Goal: Entertainment & Leisure: Consume media (video, audio)

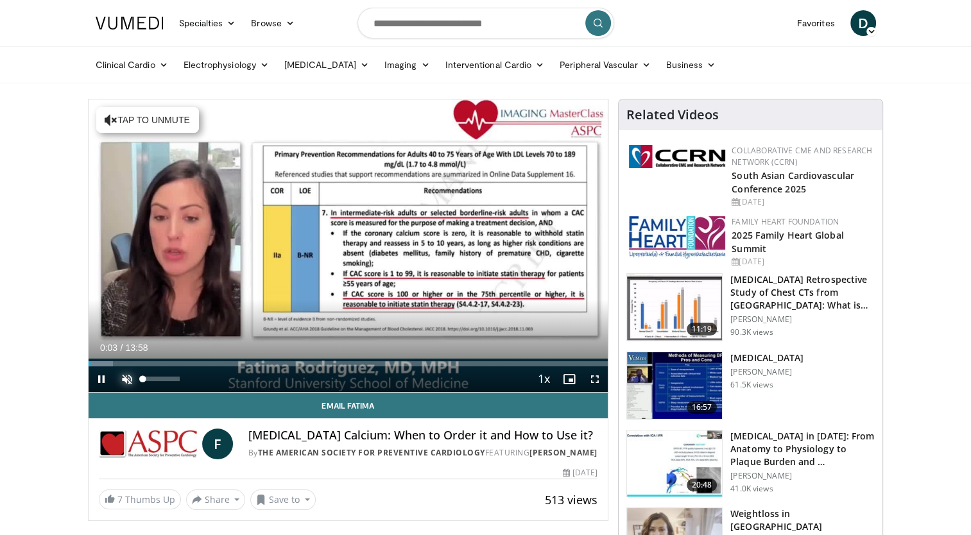
click at [125, 382] on span "Video Player" at bounding box center [127, 379] width 26 height 26
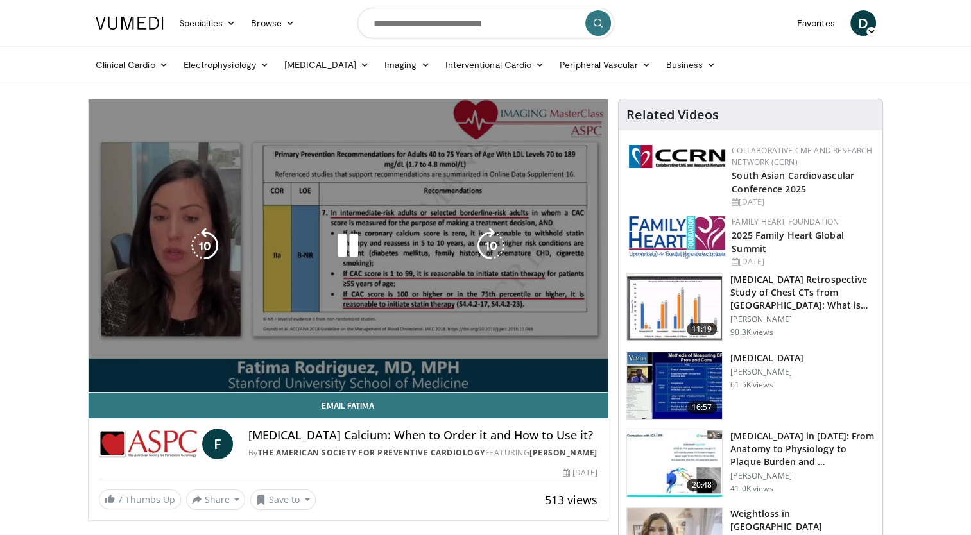
click at [125, 380] on video-js "**********" at bounding box center [349, 245] width 520 height 293
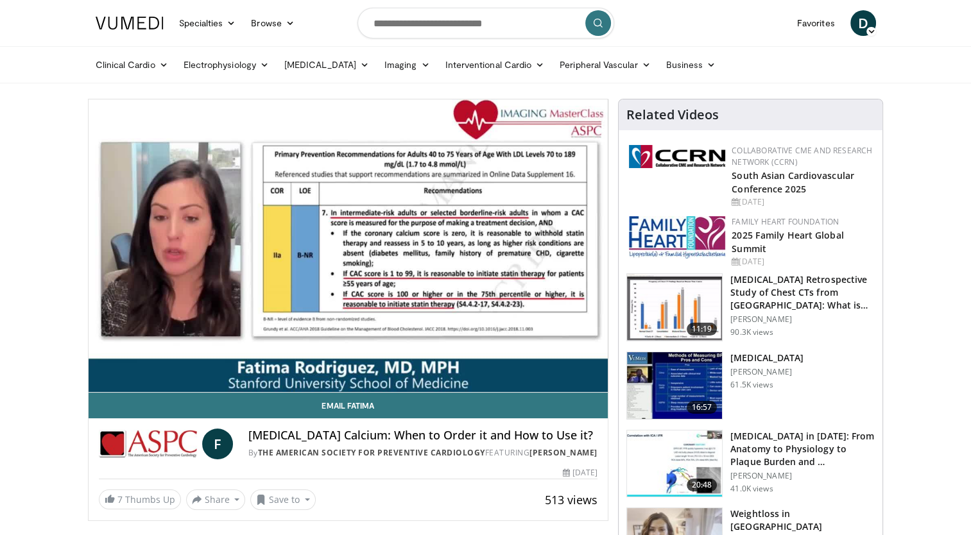
click at [595, 378] on div "10 seconds Tap to unmute" at bounding box center [349, 245] width 520 height 293
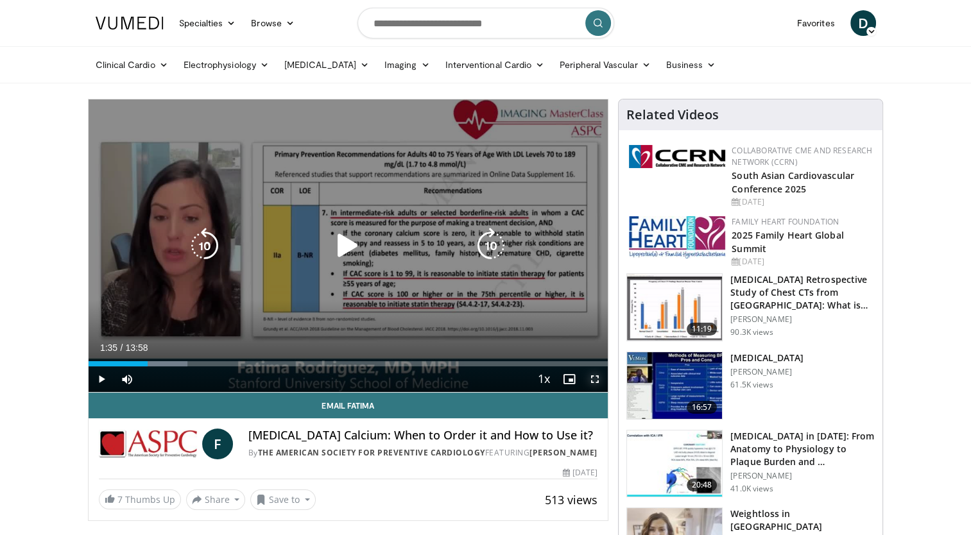
click at [595, 378] on span "Video Player" at bounding box center [595, 379] width 26 height 26
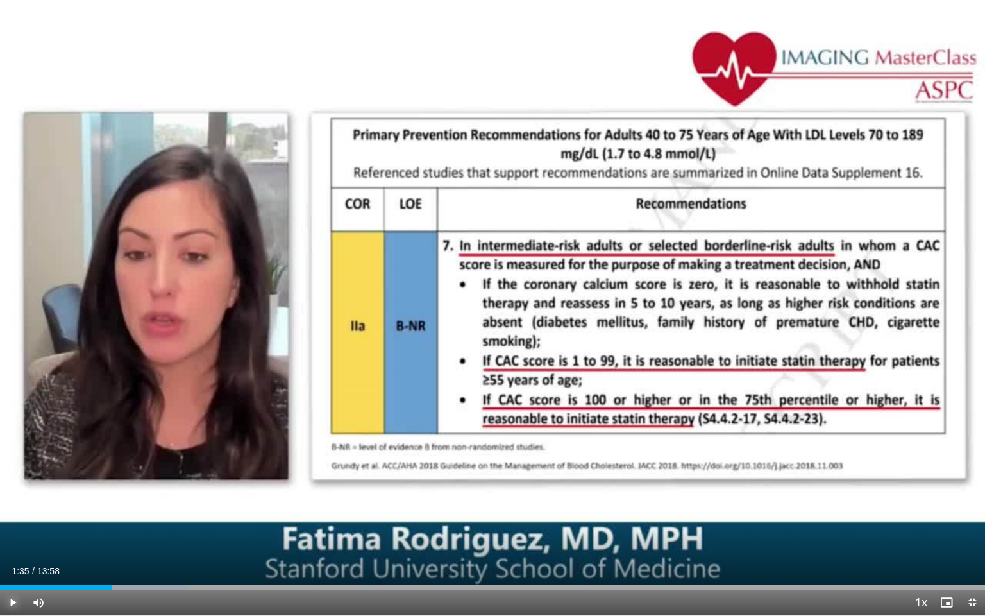
click at [12, 534] on span "Video Player" at bounding box center [13, 603] width 26 height 26
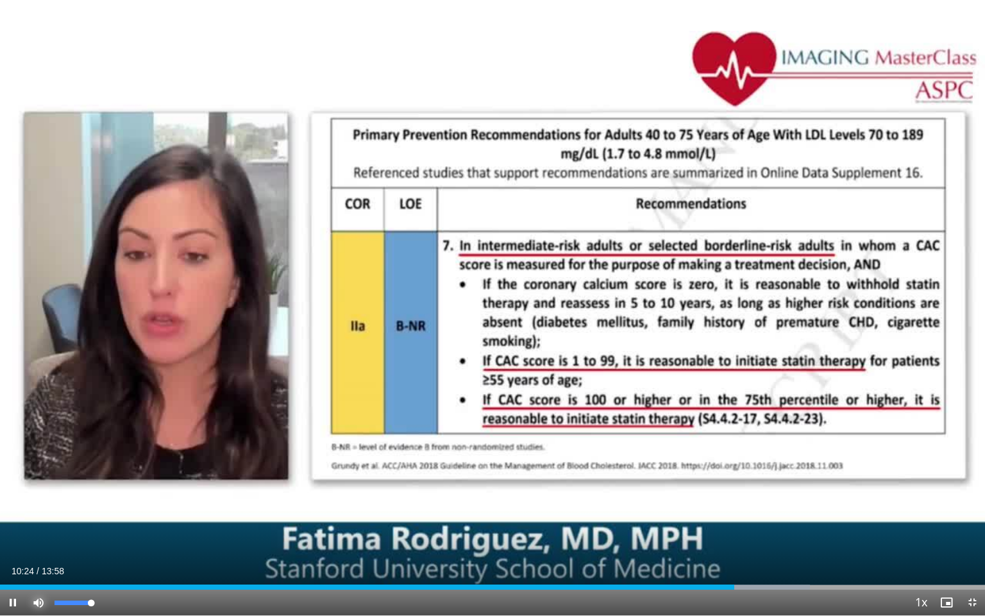
click at [39, 534] on span "Video Player" at bounding box center [39, 603] width 26 height 26
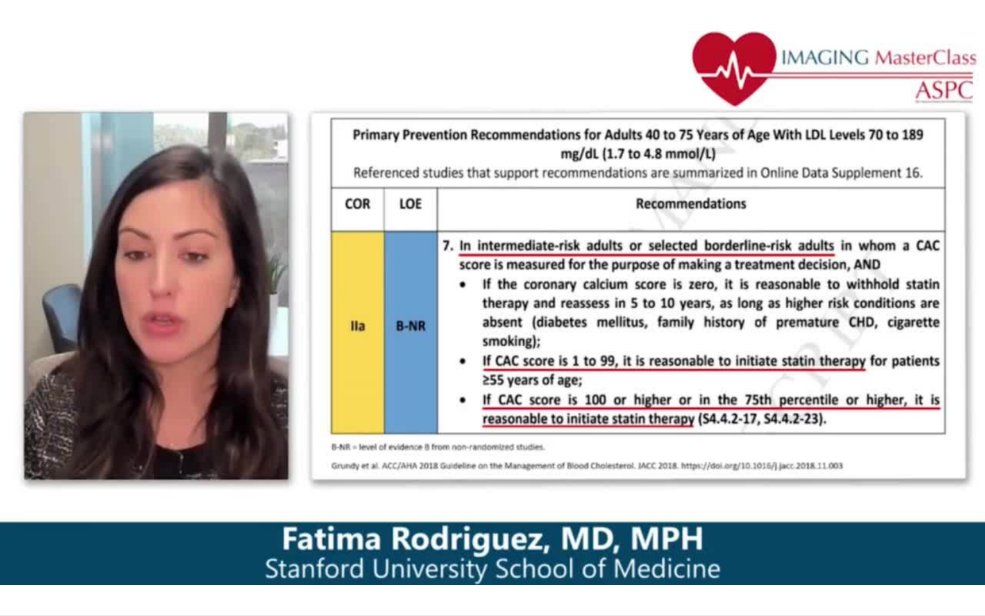
click at [39, 534] on div "10 seconds Tap to unmute" at bounding box center [492, 307] width 985 height 615
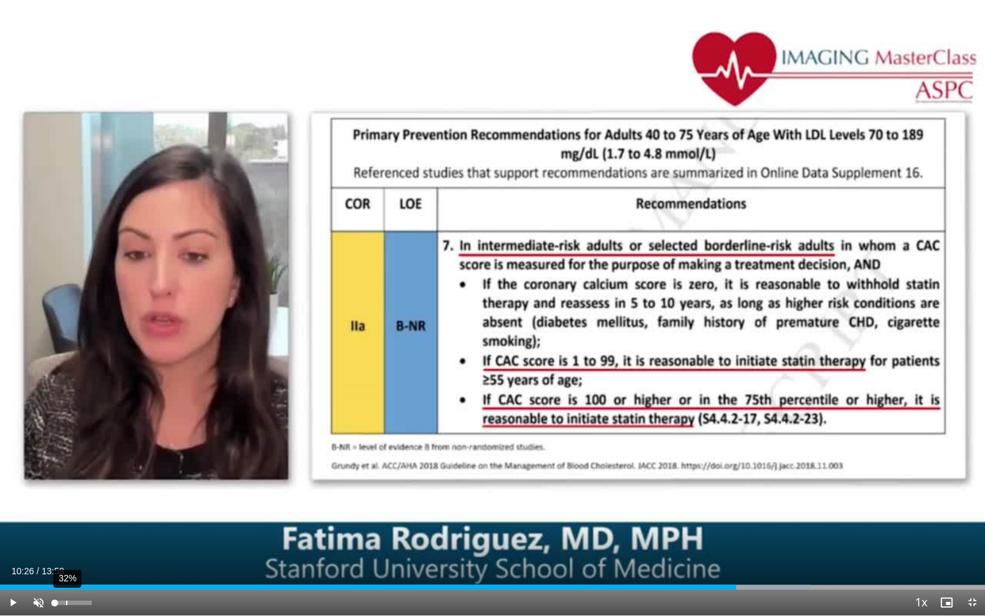
click at [66, 534] on div "32%" at bounding box center [73, 603] width 37 height 4
